Goal: Transaction & Acquisition: Register for event/course

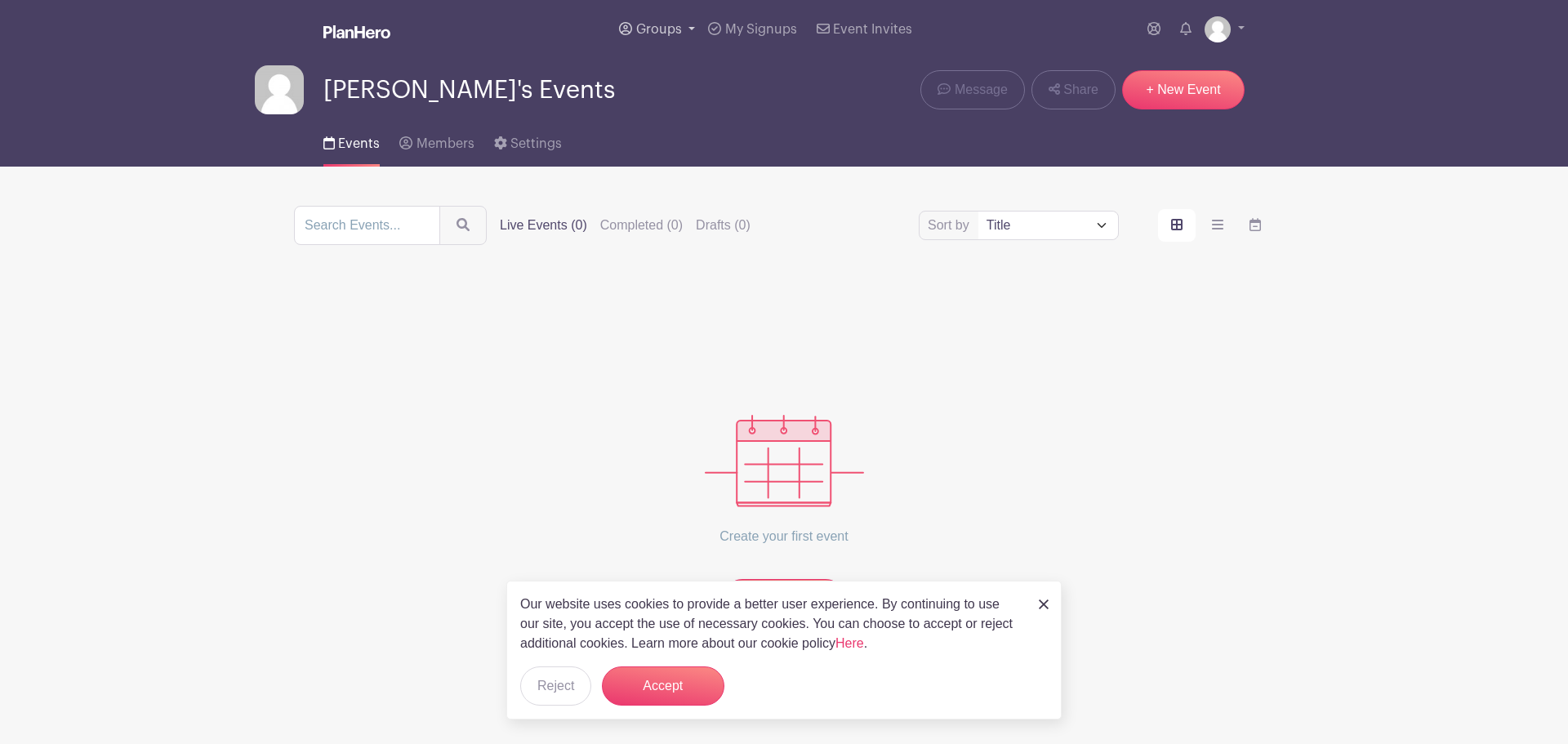
click at [683, 29] on link "Groups" at bounding box center [657, 30] width 89 height 59
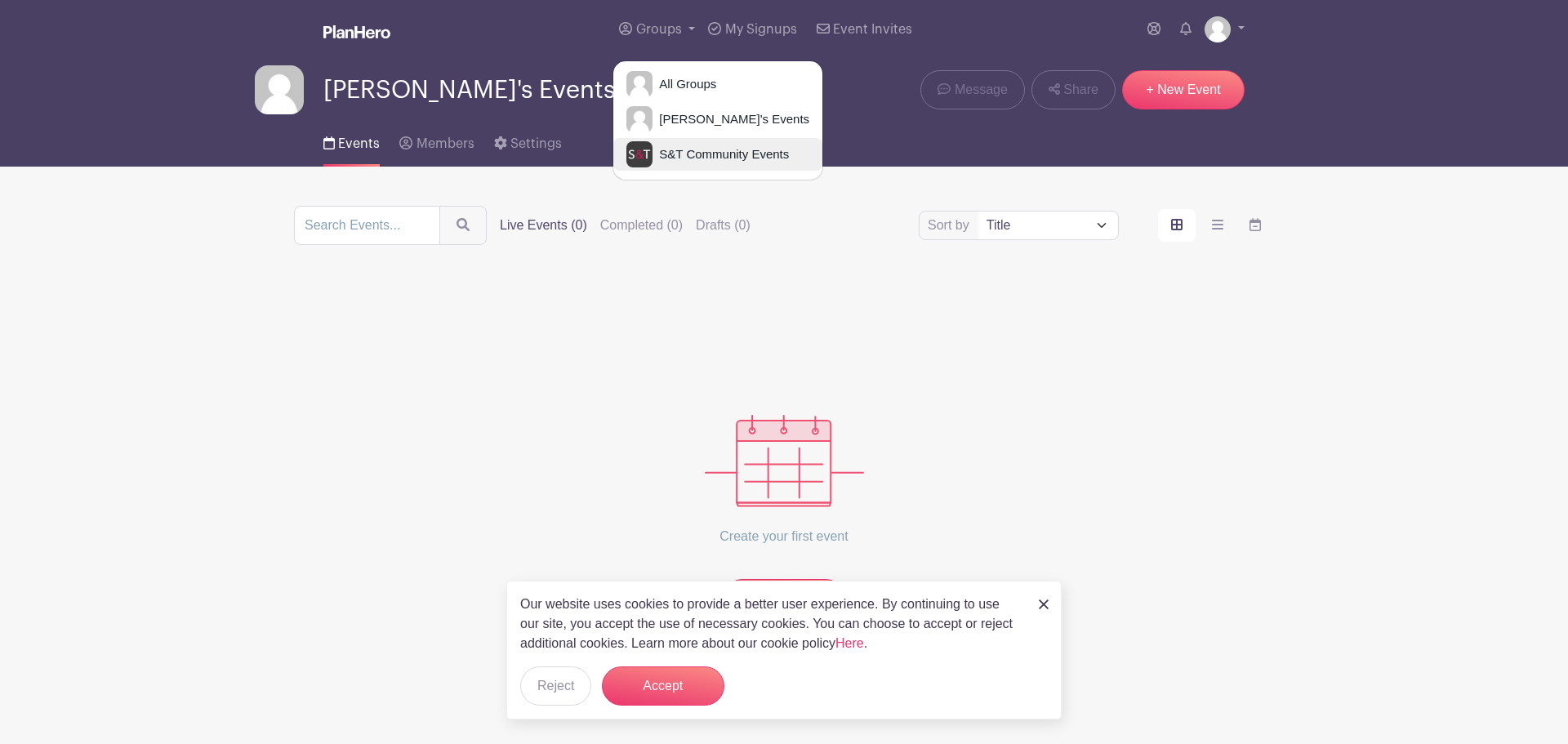
click at [672, 151] on span "S&T Community Events" at bounding box center [720, 155] width 136 height 19
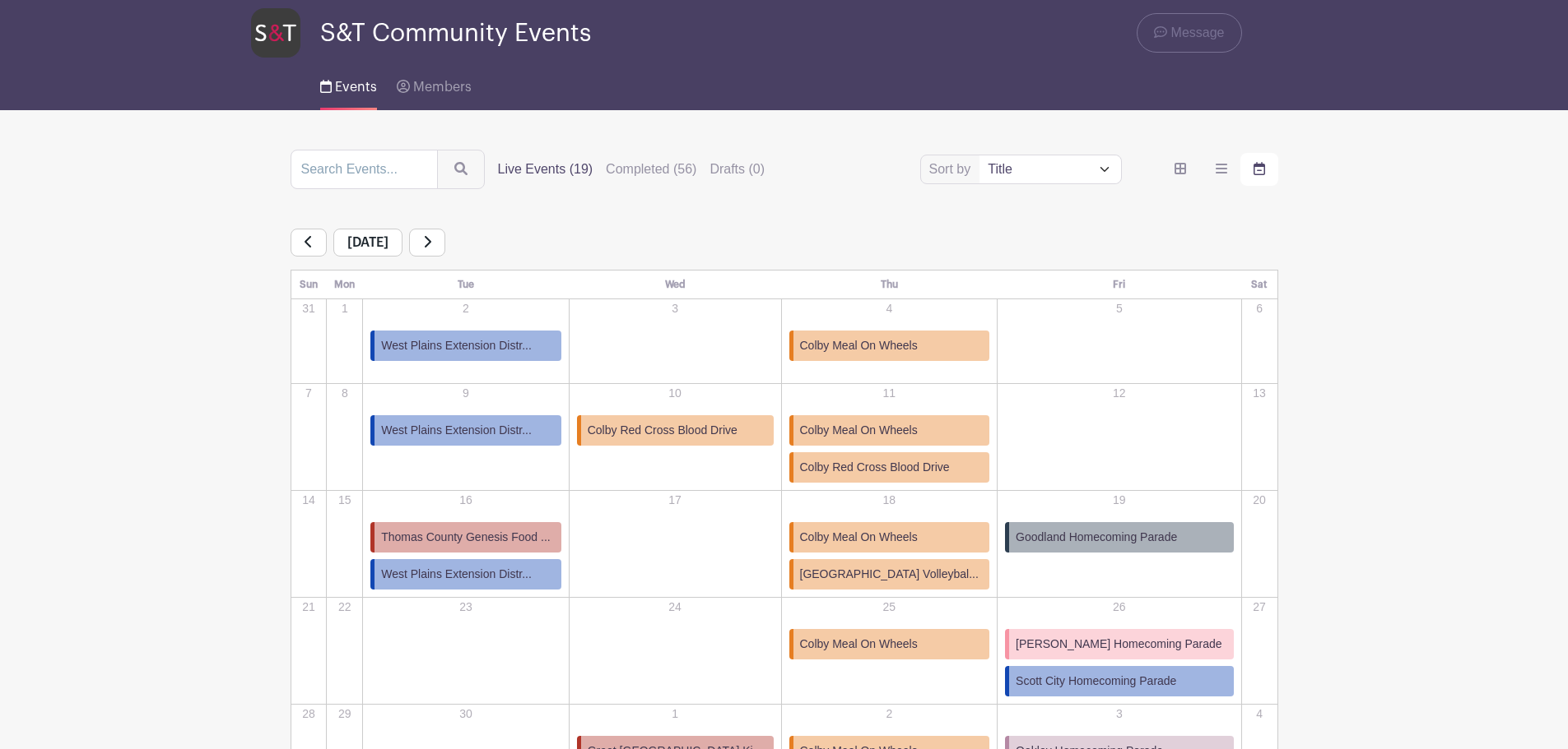
scroll to position [82, 0]
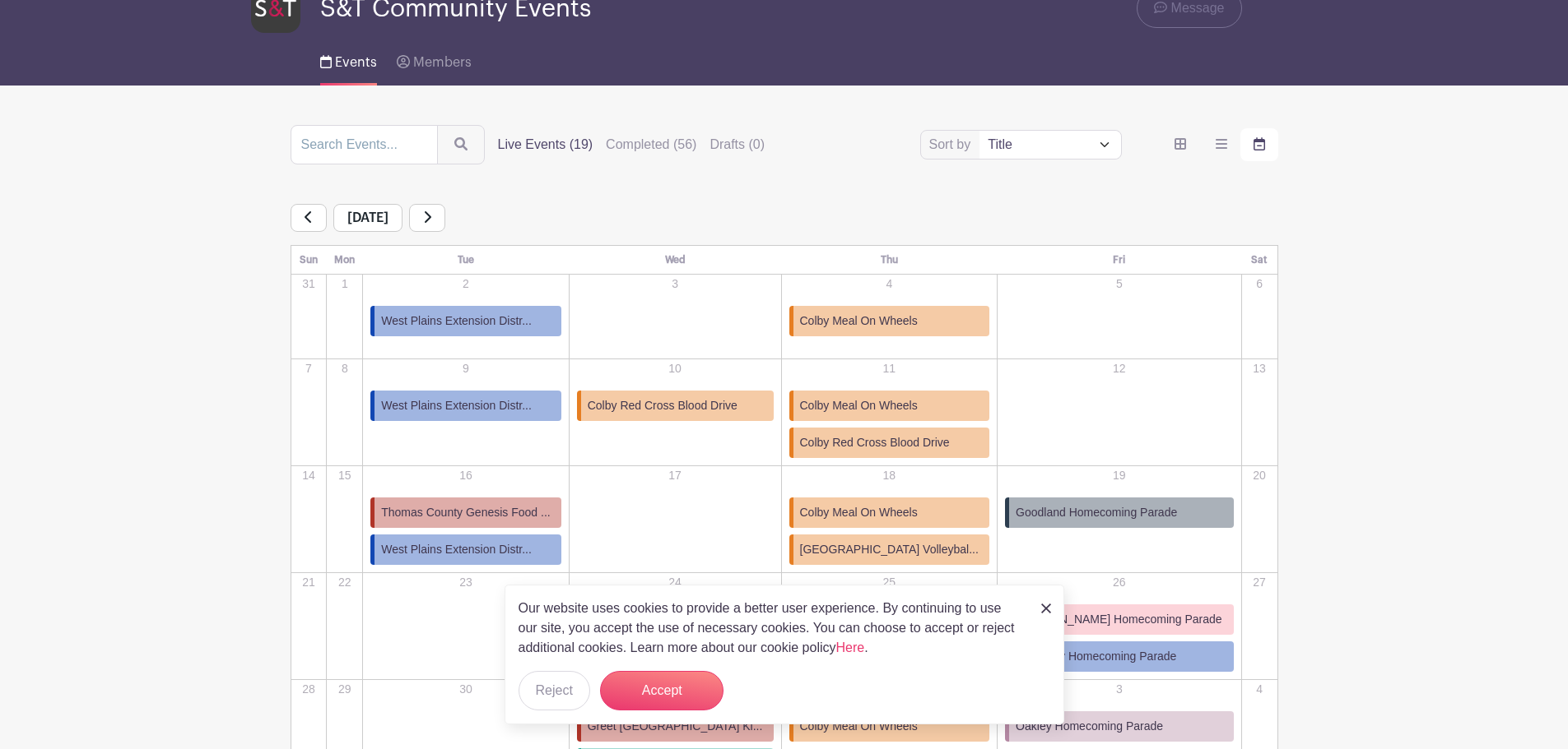
click at [1143, 512] on span "Goodland Homecoming Parade" at bounding box center [1096, 513] width 161 height 18
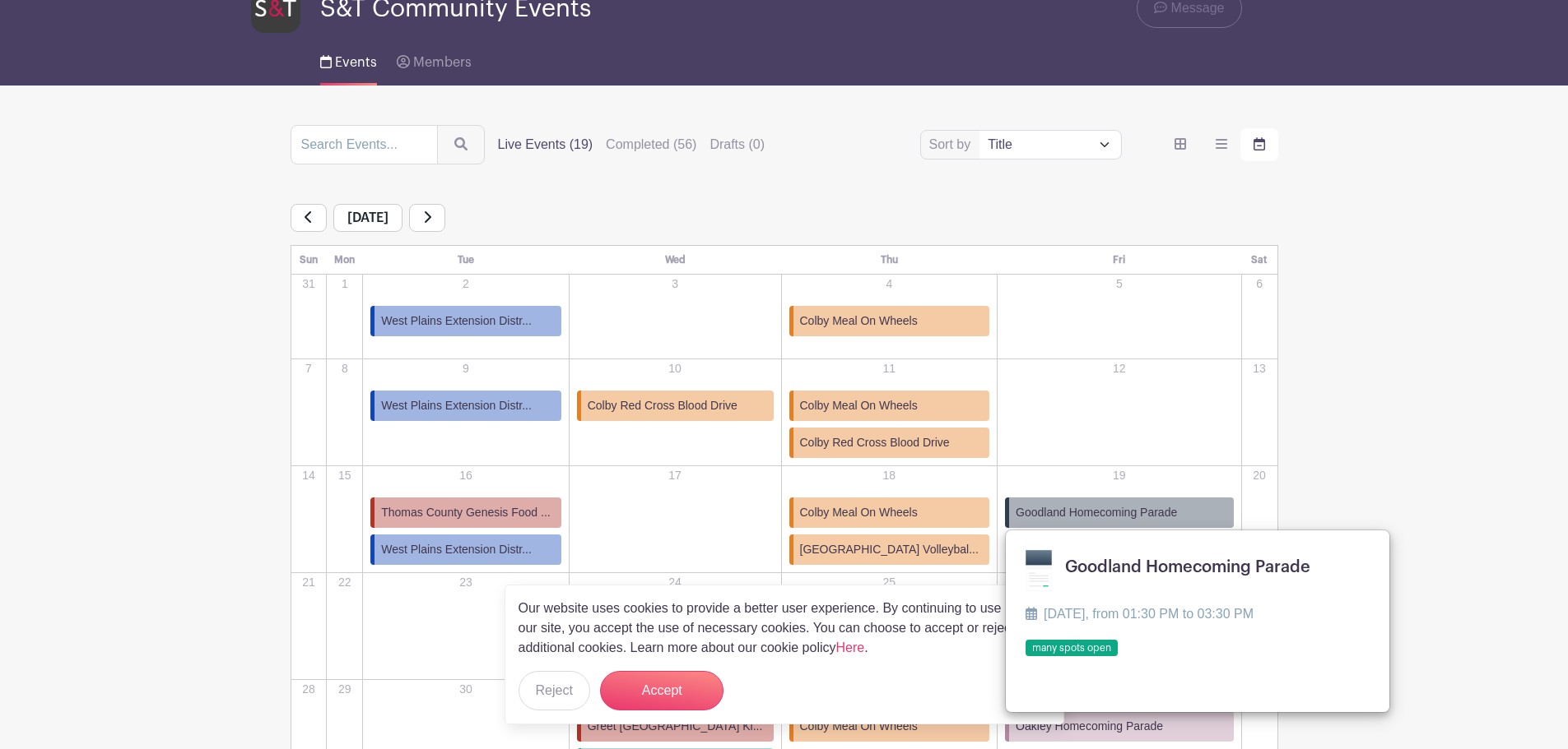
click at [1025, 657] on link at bounding box center [1025, 657] width 0 height 0
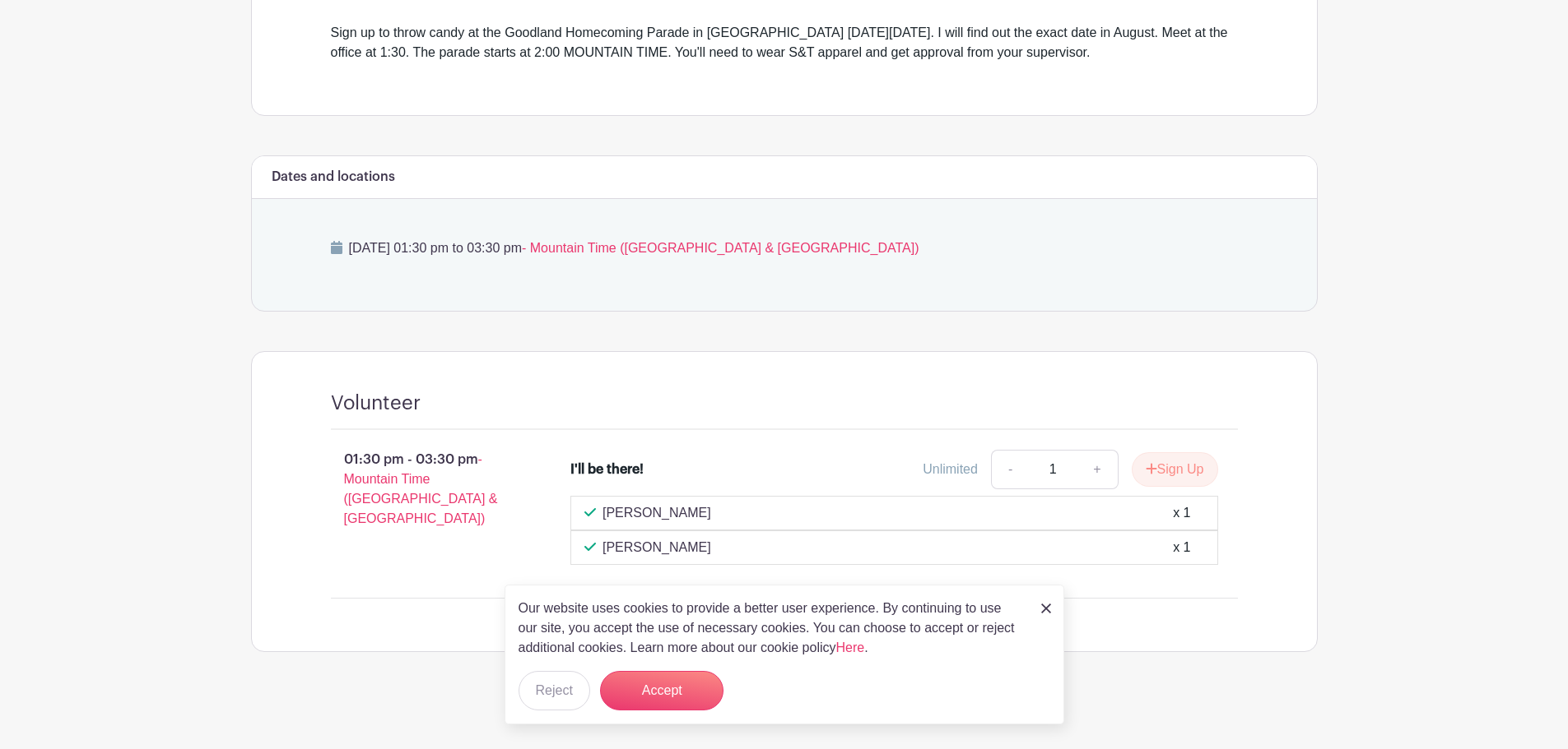
scroll to position [521, 0]
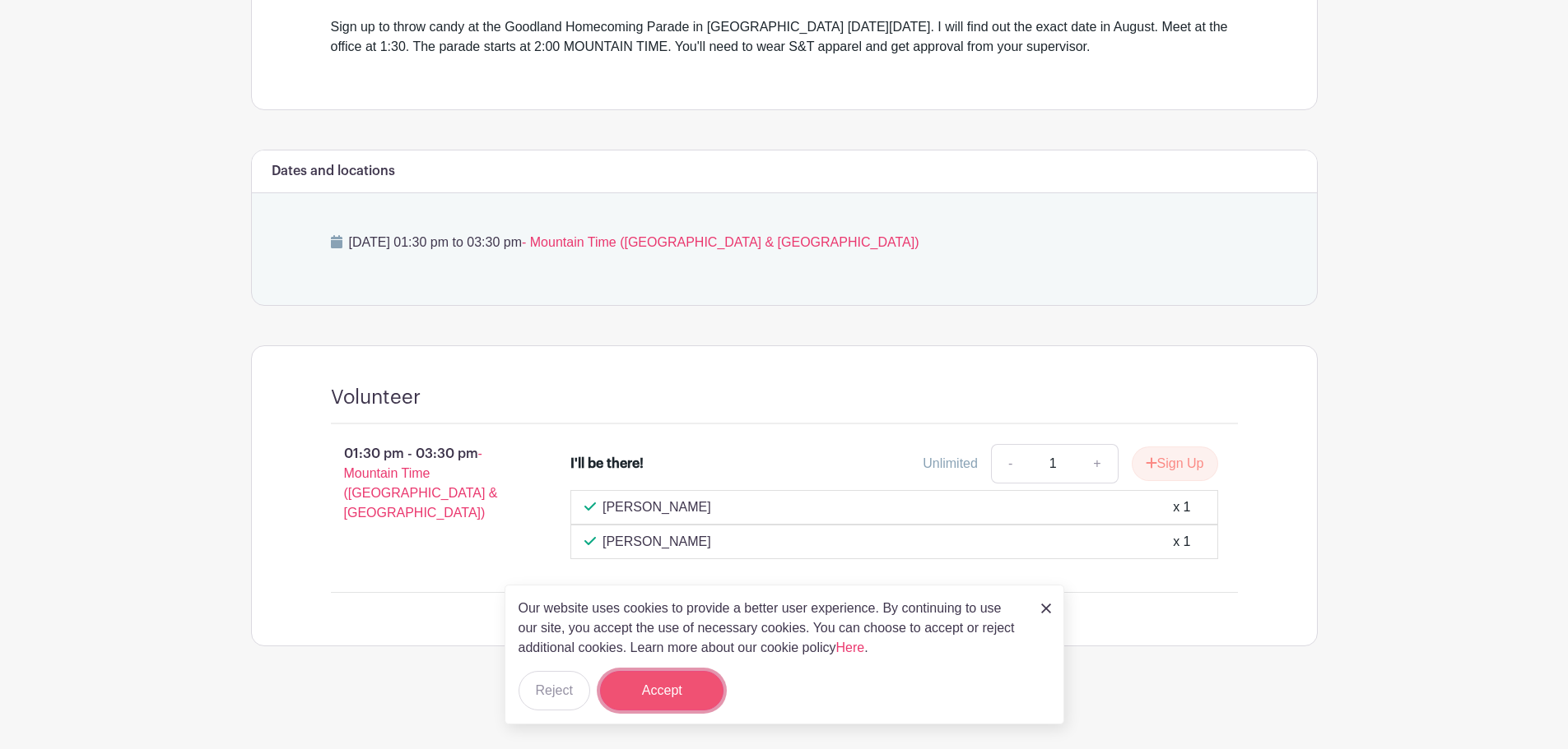
click at [694, 700] on button "Accept" at bounding box center [661, 690] width 123 height 39
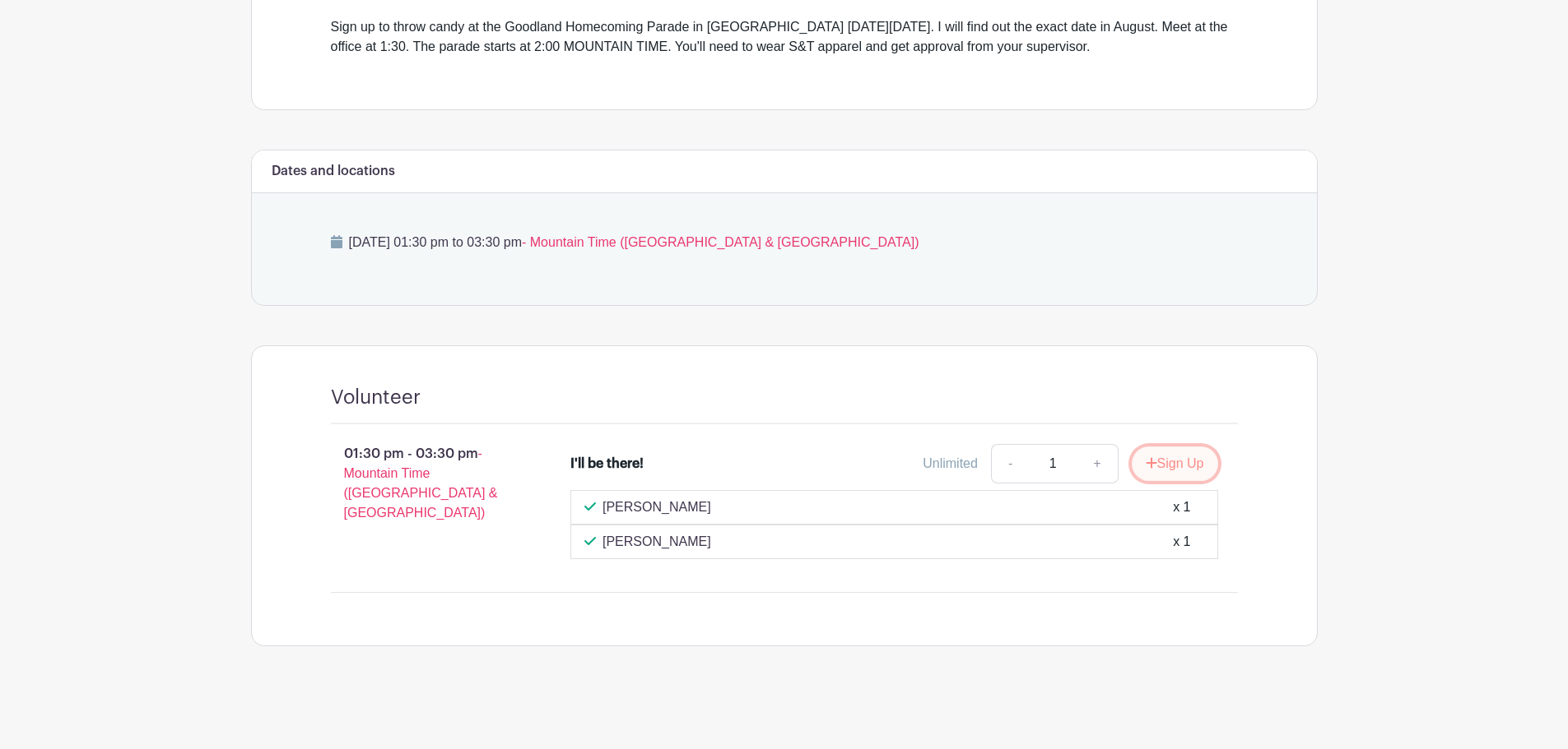
click at [1164, 459] on button "Sign Up" at bounding box center [1174, 463] width 87 height 34
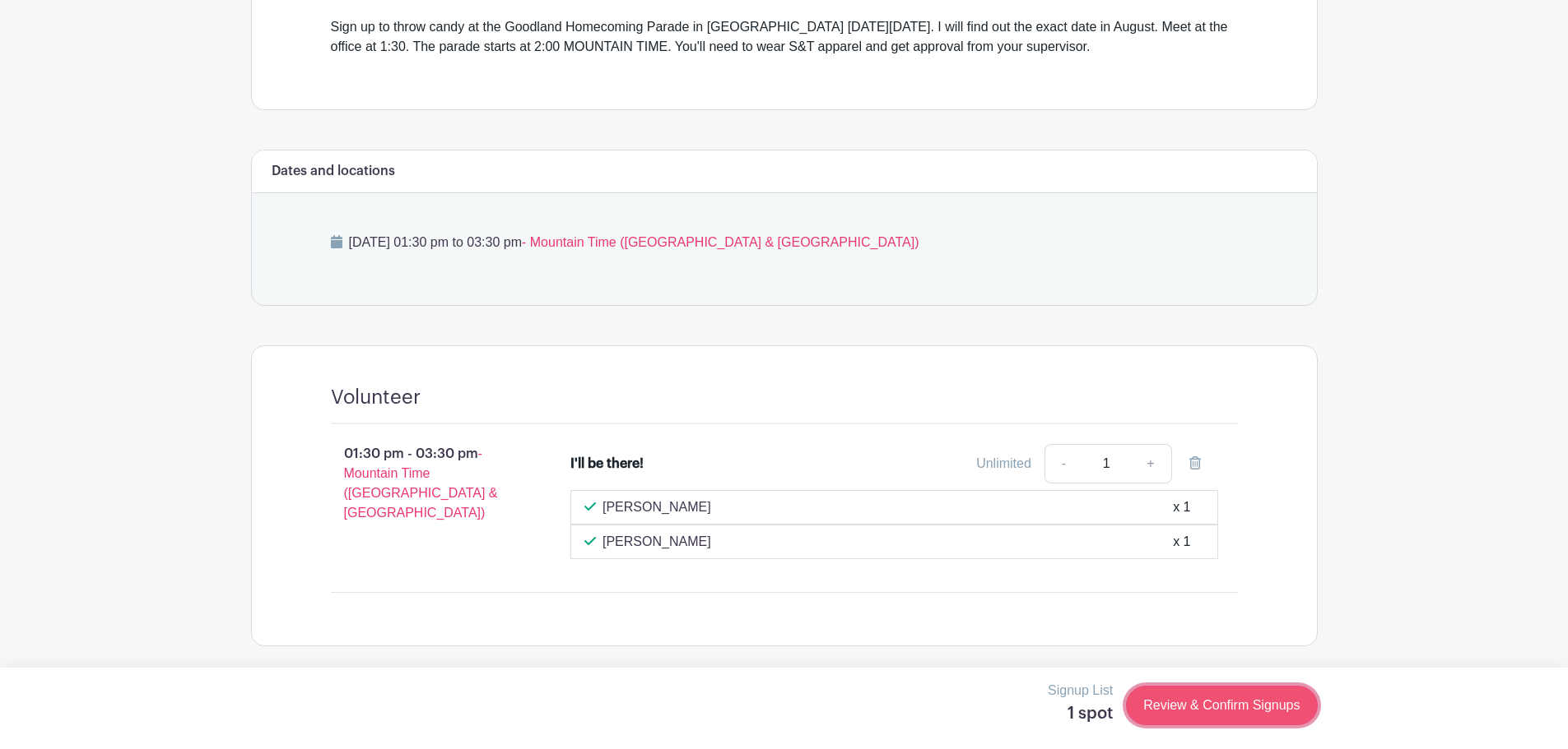
click at [1230, 694] on link "Review & Confirm Signups" at bounding box center [1221, 705] width 191 height 39
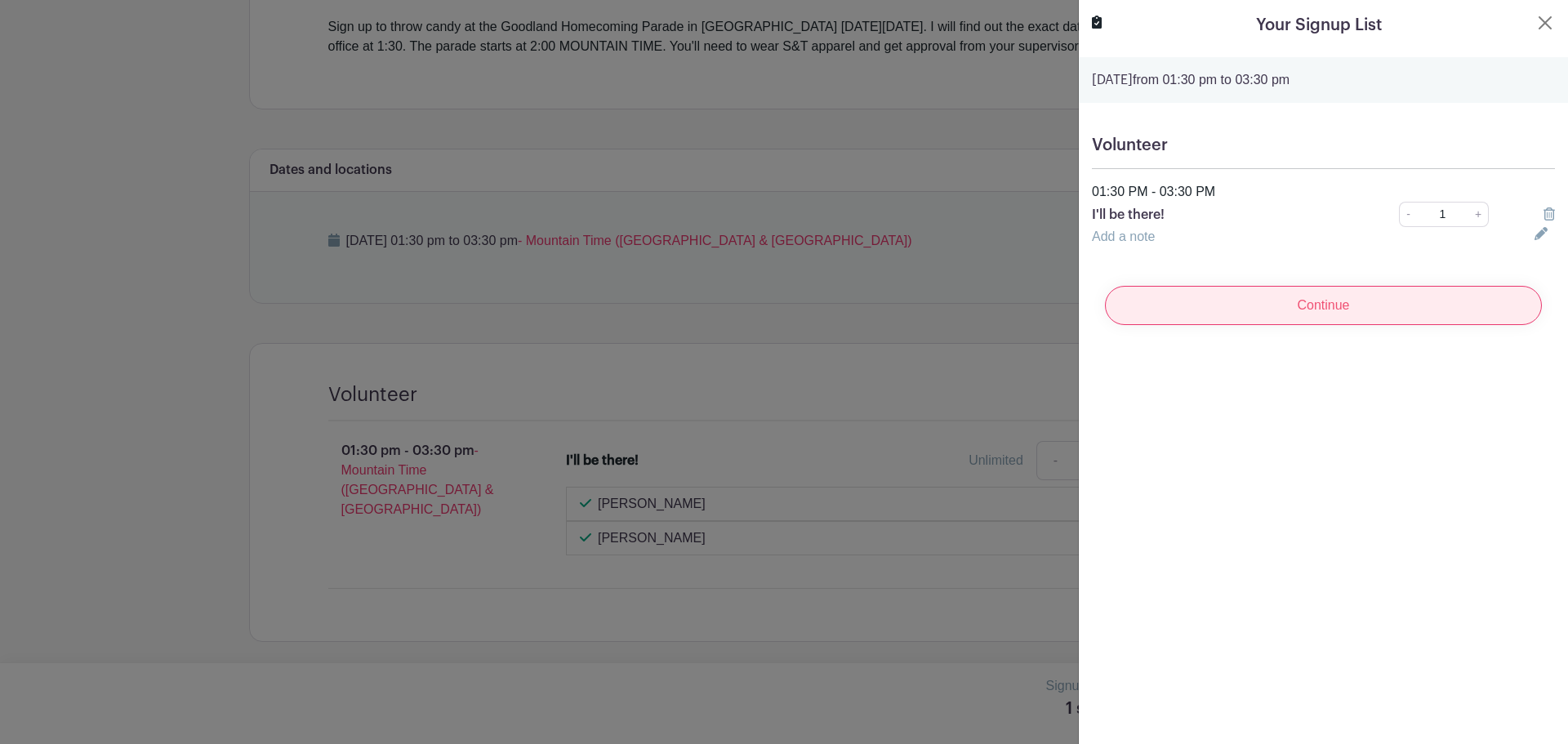
click at [1317, 305] on input "Continue" at bounding box center [1323, 305] width 437 height 39
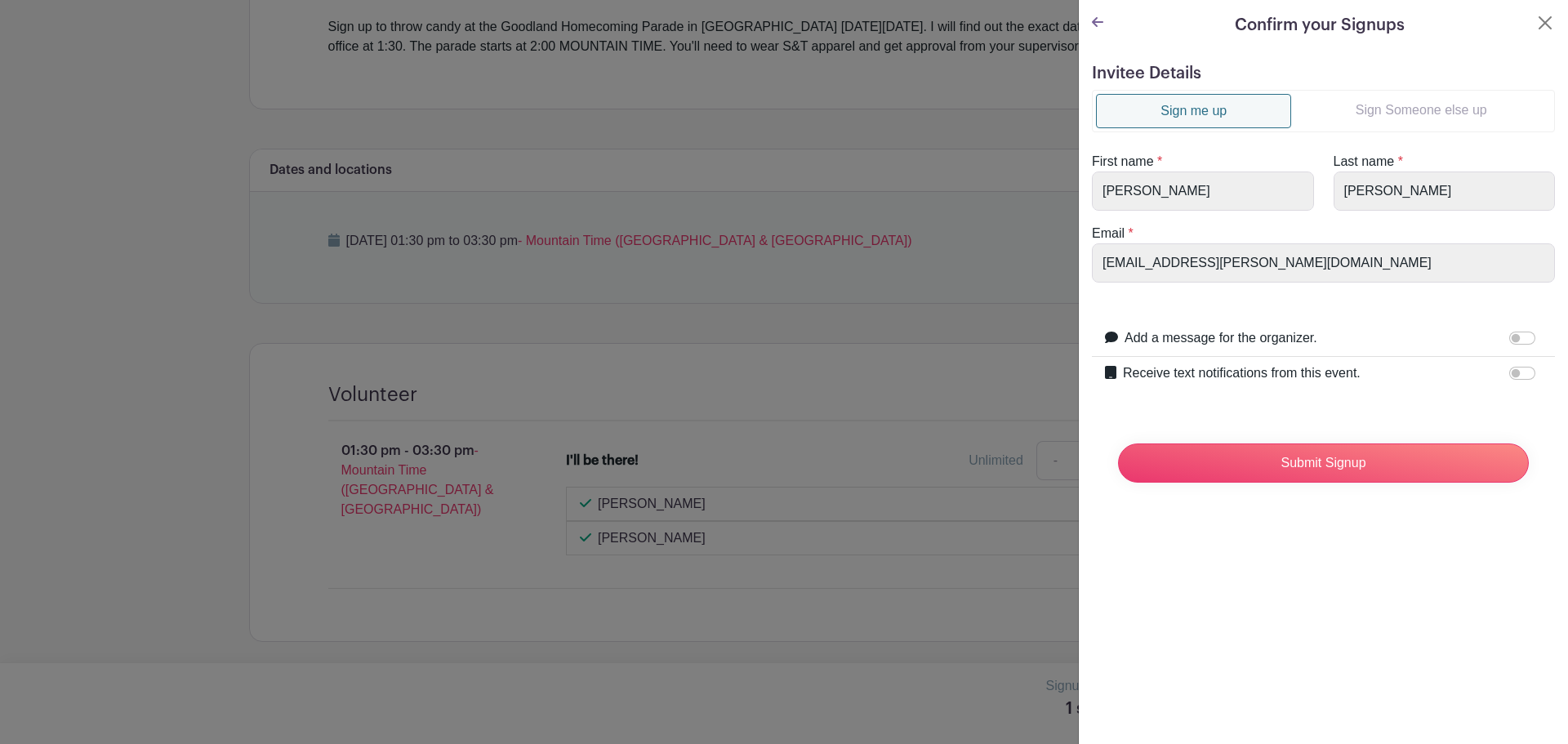
click at [1315, 504] on div "Invitee Details Sign me up Sign Someone else up First name * [PERSON_NAME] Last…" at bounding box center [1323, 286] width 489 height 471
click at [1320, 460] on input "Submit Signup" at bounding box center [1323, 462] width 411 height 39
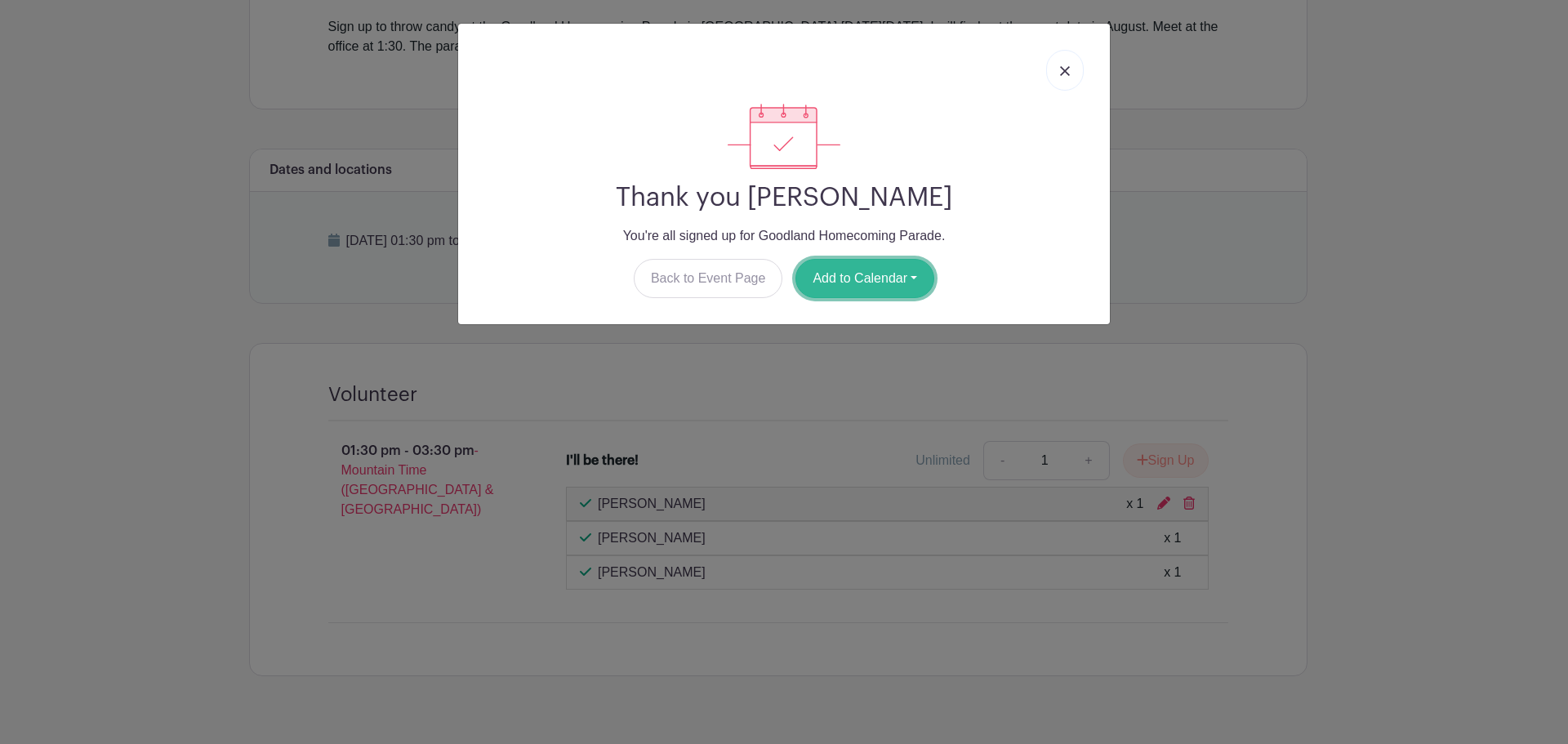
click at [898, 285] on button "Add to Calendar" at bounding box center [865, 278] width 139 height 39
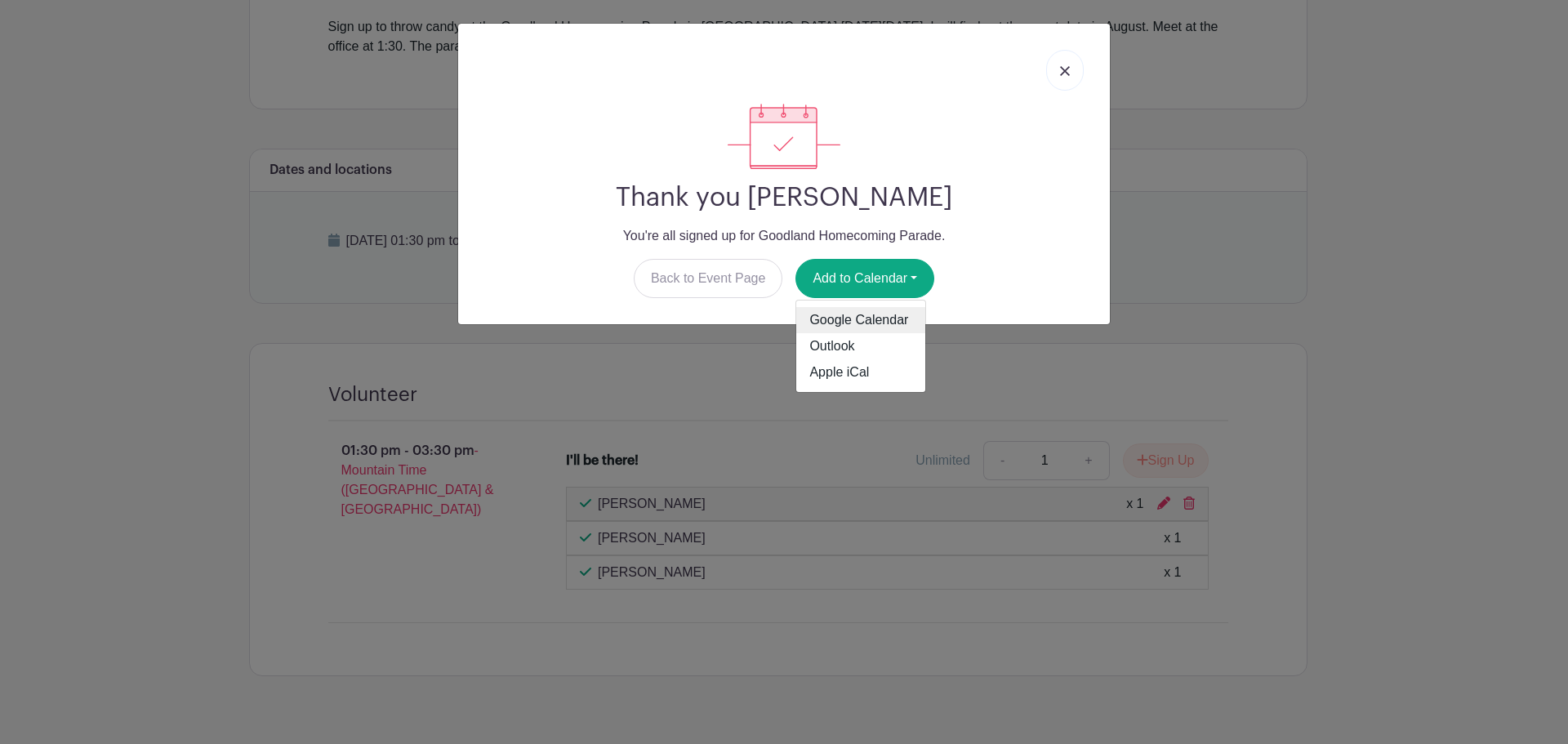
click at [870, 320] on link "Google Calendar" at bounding box center [860, 320] width 129 height 26
click at [1056, 80] on link at bounding box center [1064, 70] width 37 height 41
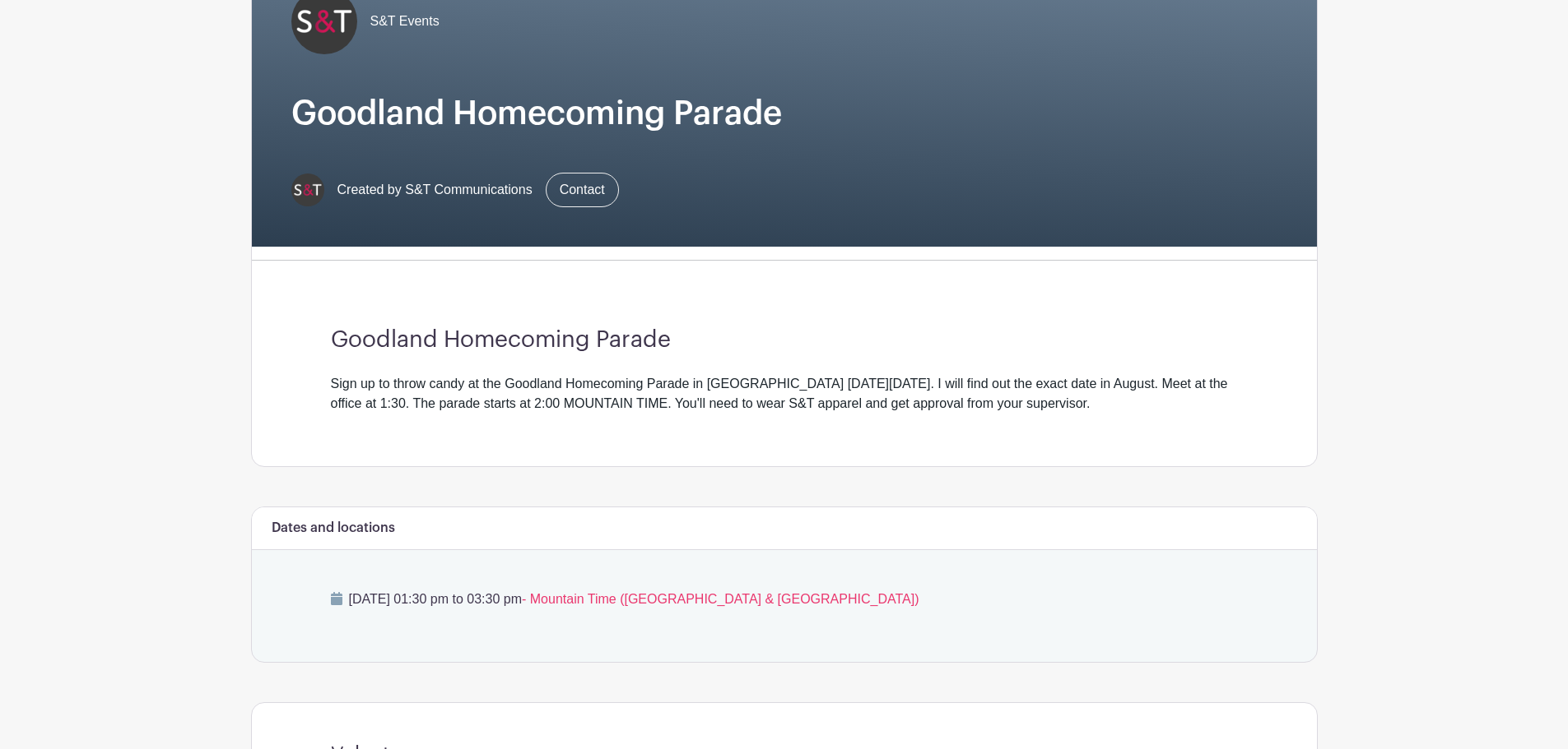
scroll to position [164, 0]
